Goal: Download file/media

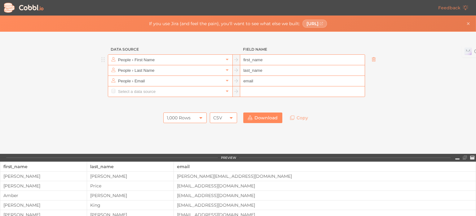
click at [375, 61] on link at bounding box center [373, 59] width 7 height 6
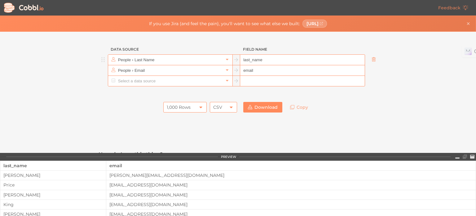
click at [373, 60] on icon at bounding box center [374, 59] width 4 height 4
click at [373, 68] on icon at bounding box center [374, 70] width 4 height 4
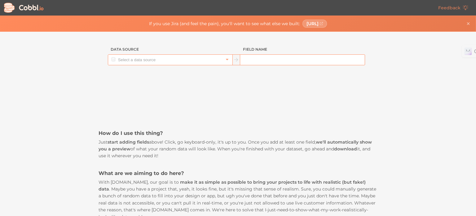
click at [373, 60] on div at bounding box center [371, 59] width 12 height 11
click at [120, 58] on input "text" at bounding box center [170, 60] width 107 height 10
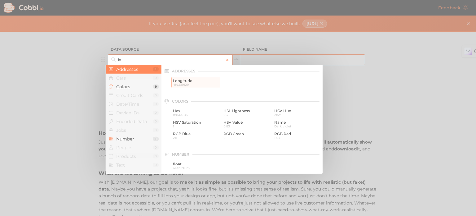
type input "l"
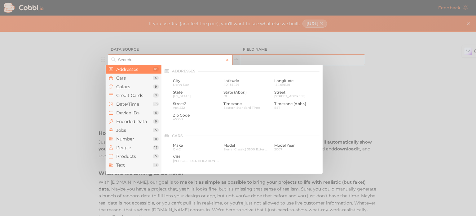
drag, startPoint x: 400, startPoint y: 92, endPoint x: 406, endPoint y: 92, distance: 5.6
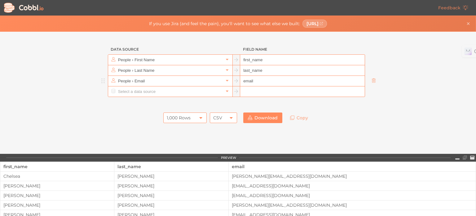
click at [127, 77] on input "People › Email" at bounding box center [170, 81] width 107 height 10
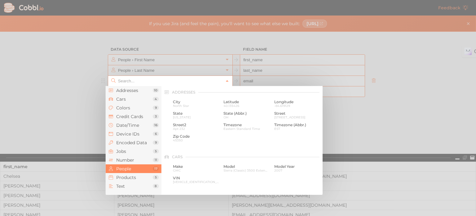
scroll to position [478, 0]
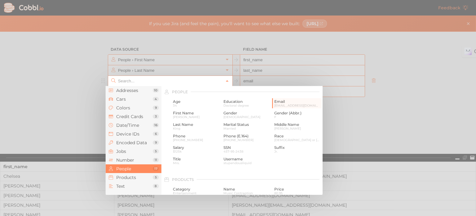
click at [141, 56] on div at bounding box center [238, 108] width 476 height 216
type input "People › Email"
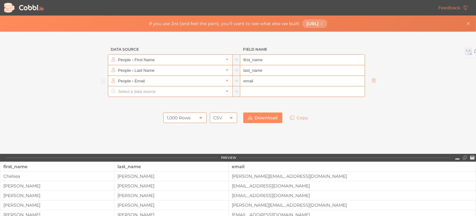
click at [141, 56] on input "People › First Name" at bounding box center [170, 60] width 107 height 10
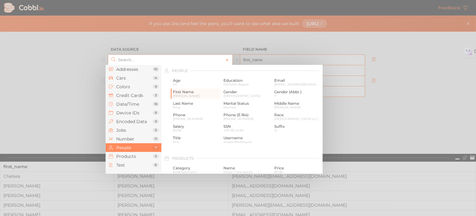
type input "People › First Name"
click at [85, 83] on div at bounding box center [238, 108] width 476 height 216
type input "People › First Name"
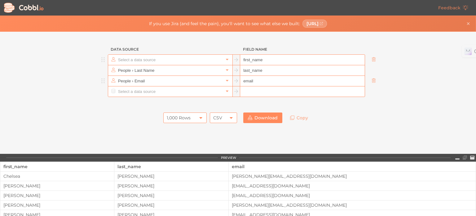
click at [127, 55] on input "text" at bounding box center [170, 60] width 107 height 10
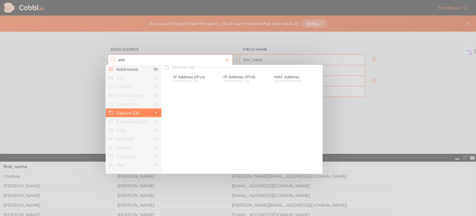
scroll to position [0, 0]
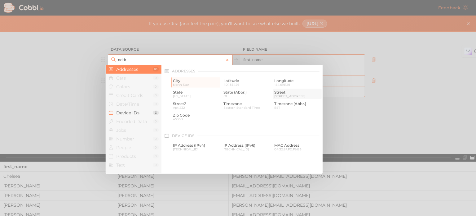
click at [278, 93] on span "Street" at bounding box center [297, 92] width 46 height 4
type input "Addresses › Street"
type input "street"
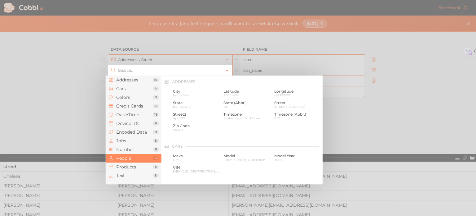
click at [143, 75] on input "text" at bounding box center [170, 70] width 107 height 10
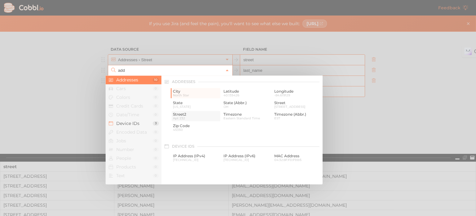
click at [186, 118] on span "Apt 232" at bounding box center [196, 117] width 46 height 3
type input "Addresses › Street2"
type input "street2"
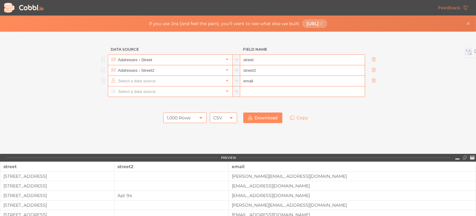
click at [136, 78] on input "text" at bounding box center [170, 81] width 107 height 10
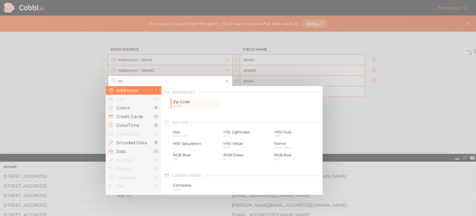
type input "c"
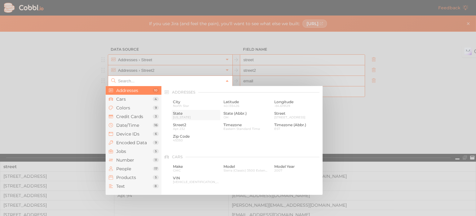
click at [190, 111] on span "State" at bounding box center [196, 113] width 46 height 4
type input "Addresses › State"
type input "state"
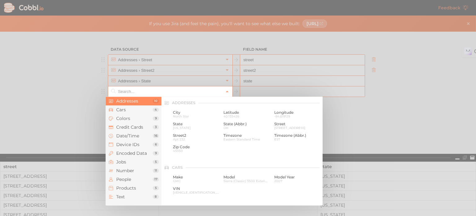
click at [125, 93] on input "text" at bounding box center [170, 91] width 107 height 10
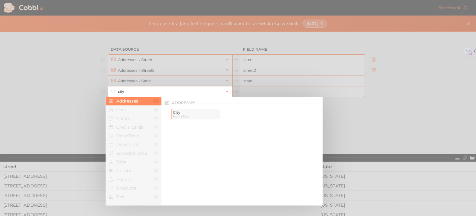
click at [186, 115] on span "North Star" at bounding box center [196, 115] width 46 height 3
type input "Addresses › City"
type input "city"
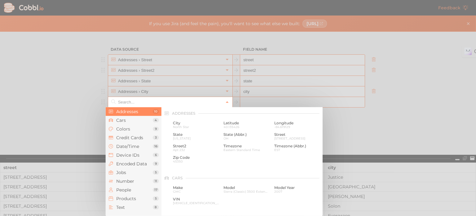
click at [130, 103] on input "text" at bounding box center [170, 102] width 107 height 10
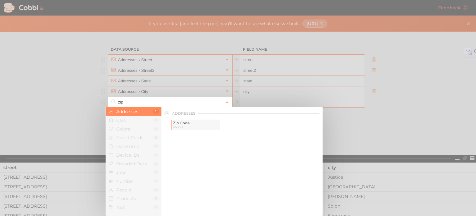
click at [188, 125] on span "45350" at bounding box center [196, 126] width 46 height 3
type input "Addresses › Zip Code"
type input "zip"
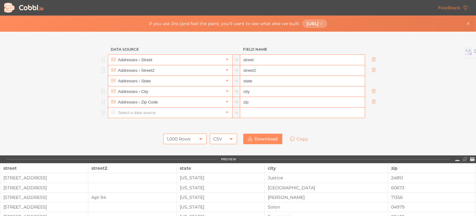
click at [134, 115] on input "text" at bounding box center [170, 112] width 107 height 10
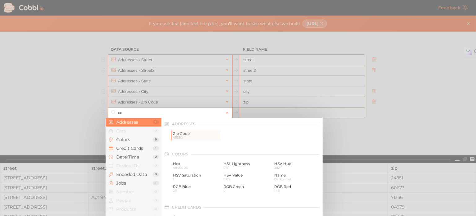
type input "c"
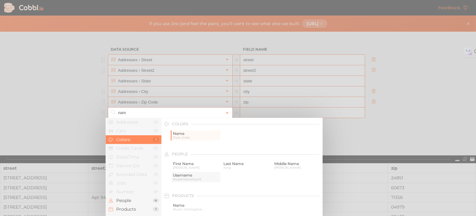
click at [190, 177] on span "stupendousliquid" at bounding box center [196, 178] width 46 height 3
type input "People › Username"
type input "username"
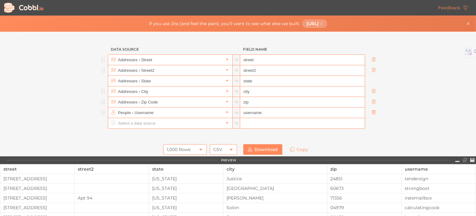
click at [370, 113] on link at bounding box center [373, 112] width 7 height 6
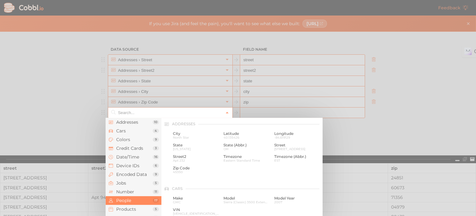
click at [140, 115] on input "text" at bounding box center [170, 112] width 107 height 10
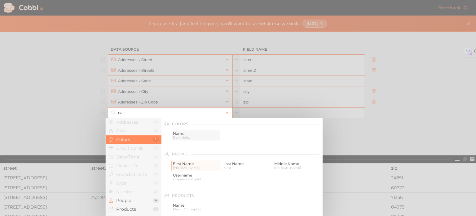
click at [181, 133] on span "Name" at bounding box center [196, 133] width 46 height 4
type input "Colors › Name"
type input "color"
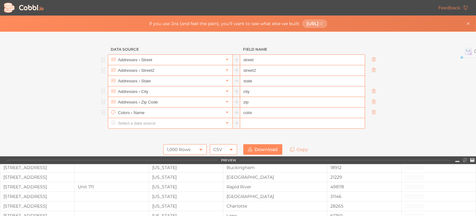
scroll to position [186, 0]
click at [372, 112] on icon at bounding box center [374, 112] width 4 height 4
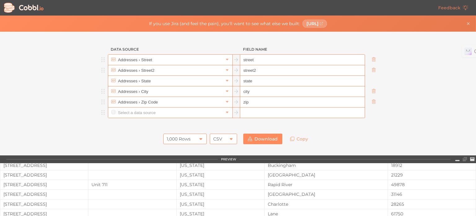
click at [143, 112] on input "text" at bounding box center [170, 112] width 107 height 10
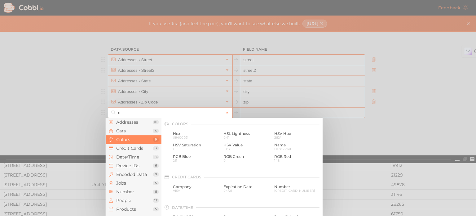
scroll to position [0, 0]
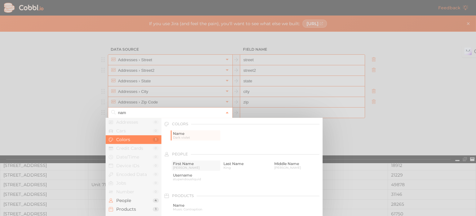
click at [192, 167] on span "[PERSON_NAME]" at bounding box center [196, 167] width 46 height 3
type input "People › First Name"
type input "first_name"
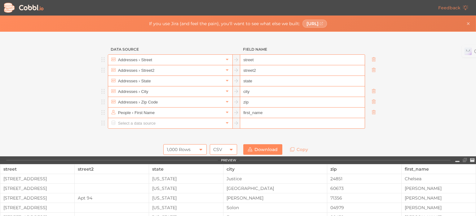
click at [141, 124] on input "text" at bounding box center [170, 123] width 107 height 10
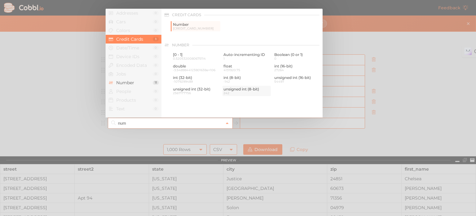
type input "num"
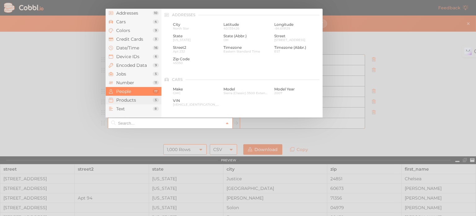
scroll to position [478, 0]
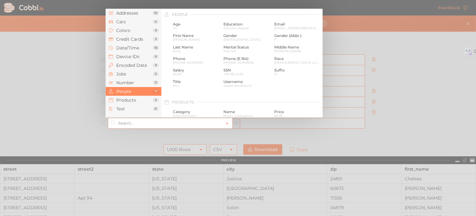
click at [135, 122] on input "text" at bounding box center [170, 123] width 107 height 10
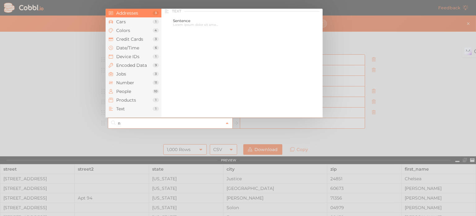
scroll to position [0, 0]
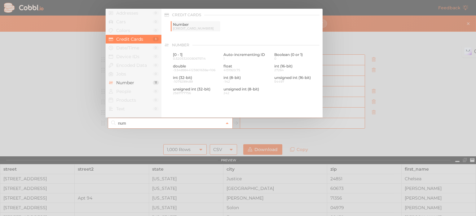
click at [201, 28] on span "4716080743154436" at bounding box center [196, 28] width 46 height 3
type input "Credit Cards › Number"
type input "credit_card_number"
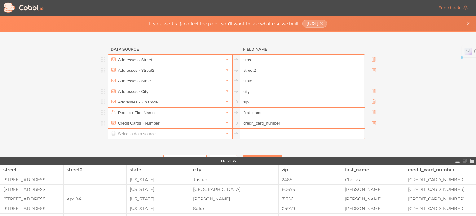
click at [372, 123] on icon at bounding box center [374, 122] width 4 height 4
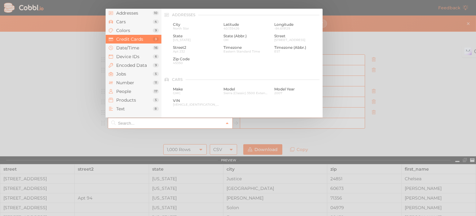
click at [160, 124] on input "text" at bounding box center [170, 123] width 107 height 10
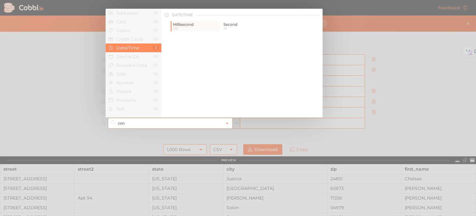
type input "con"
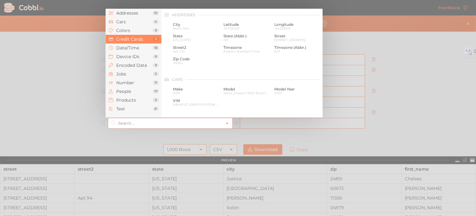
scroll to position [159, 0]
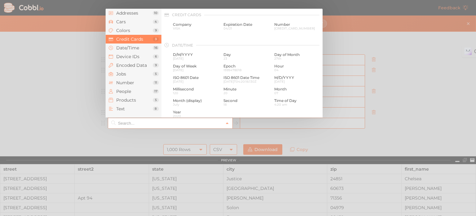
click at [139, 125] on input "text" at bounding box center [170, 123] width 107 height 10
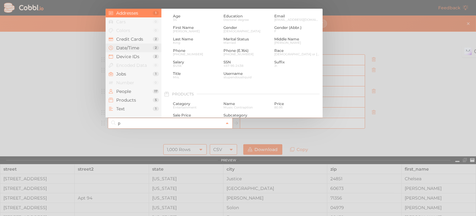
scroll to position [0, 0]
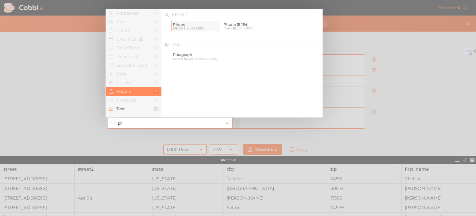
click at [201, 25] on span "Phone" at bounding box center [196, 24] width 46 height 4
type input "People › Phone"
type input "phone"
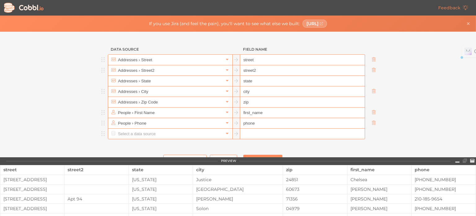
click at [151, 132] on input "text" at bounding box center [170, 133] width 107 height 10
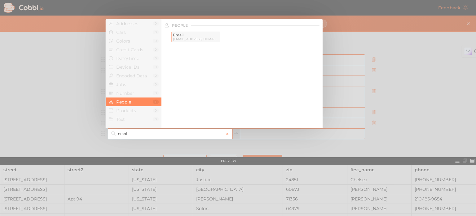
click at [198, 37] on span "Email" at bounding box center [196, 35] width 46 height 4
type input "People › Email"
type input "email"
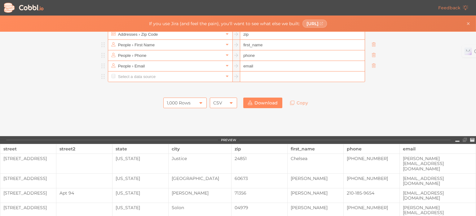
scroll to position [62, 0]
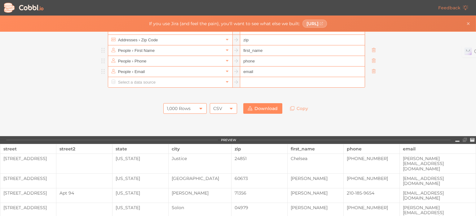
click at [185, 105] on div "1,000 Rows" at bounding box center [179, 108] width 24 height 11
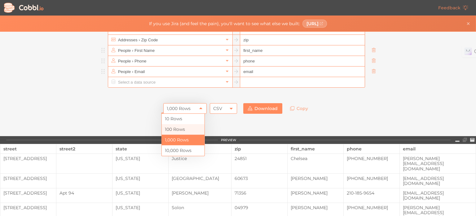
click at [180, 126] on li "100 Rows" at bounding box center [183, 129] width 43 height 11
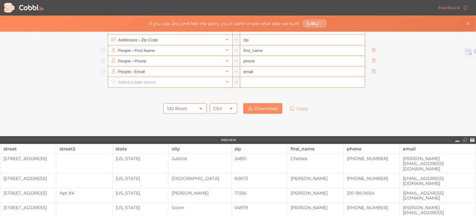
click at [264, 107] on link "Download" at bounding box center [262, 108] width 39 height 11
click at [435, 90] on div "Data Source Field Name Addresses › Street street Addresses › Street2 street2 Ad…" at bounding box center [238, 84] width 476 height 104
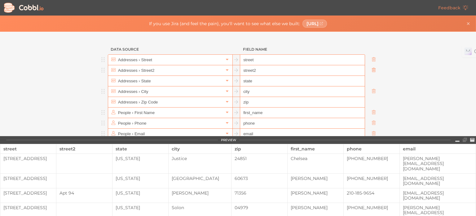
click at [373, 70] on icon at bounding box center [374, 70] width 4 height 4
click at [373, 78] on icon at bounding box center [374, 80] width 4 height 4
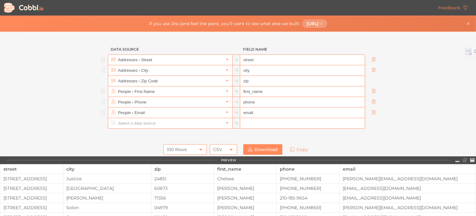
click at [373, 70] on icon at bounding box center [374, 70] width 4 height 4
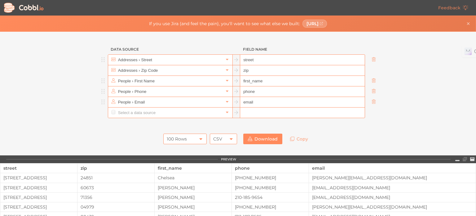
click at [373, 70] on icon at bounding box center [374, 70] width 4 height 4
click at [373, 78] on icon at bounding box center [374, 80] width 4 height 4
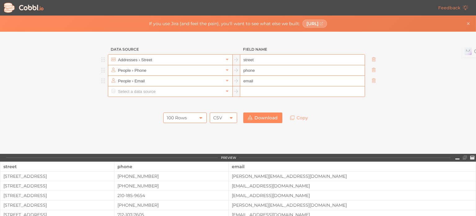
click at [373, 70] on icon at bounding box center [374, 70] width 4 height 4
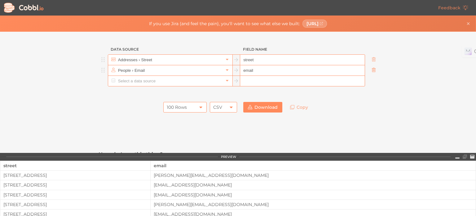
click at [372, 70] on icon at bounding box center [374, 70] width 4 height 4
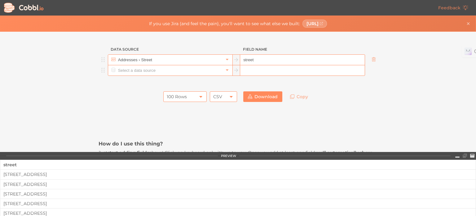
click at [372, 70] on div at bounding box center [371, 70] width 12 height 11
click at [372, 60] on icon at bounding box center [374, 59] width 4 height 4
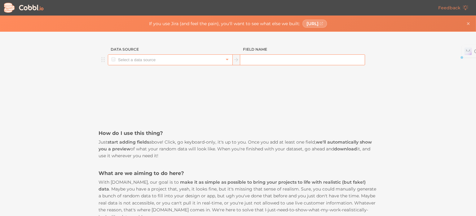
click at [155, 63] on input "text" at bounding box center [170, 60] width 107 height 10
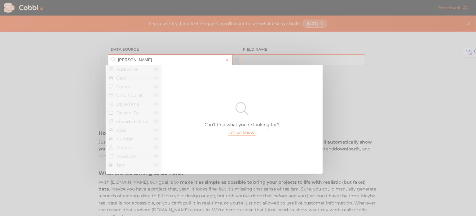
type input "buil"
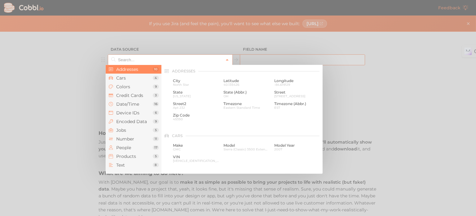
click at [382, 57] on div at bounding box center [238, 108] width 476 height 216
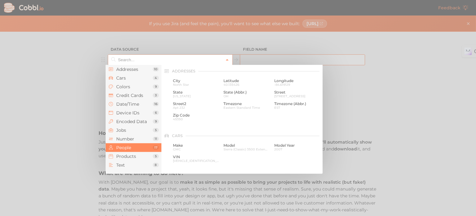
click at [139, 55] on input "text" at bounding box center [170, 60] width 107 height 10
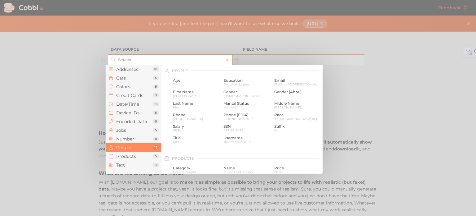
click at [183, 57] on input "text" at bounding box center [170, 60] width 107 height 10
click at [129, 72] on li "Addresses 10" at bounding box center [134, 69] width 56 height 9
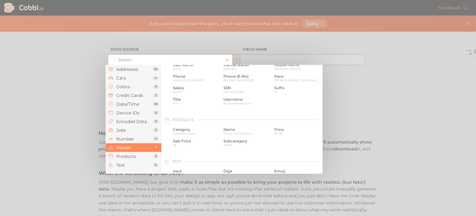
scroll to position [386, 0]
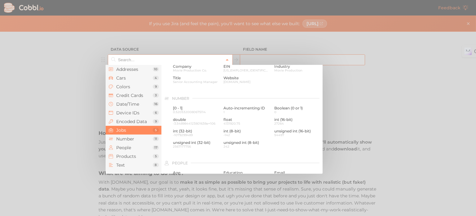
click at [409, 89] on div at bounding box center [238, 108] width 476 height 216
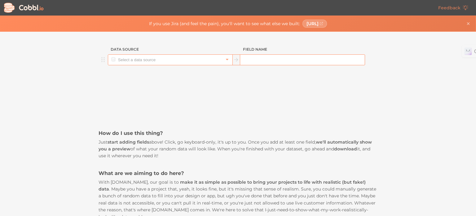
click at [184, 62] on input "text" at bounding box center [170, 60] width 107 height 10
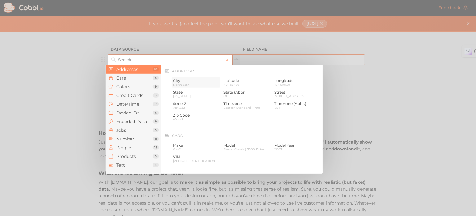
click at [185, 79] on span "City" at bounding box center [196, 80] width 46 height 4
type input "Addresses › City"
type input "city"
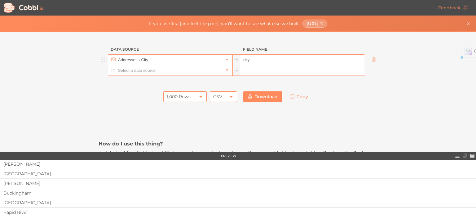
scroll to position [193, 0]
